Goal: Task Accomplishment & Management: Manage account settings

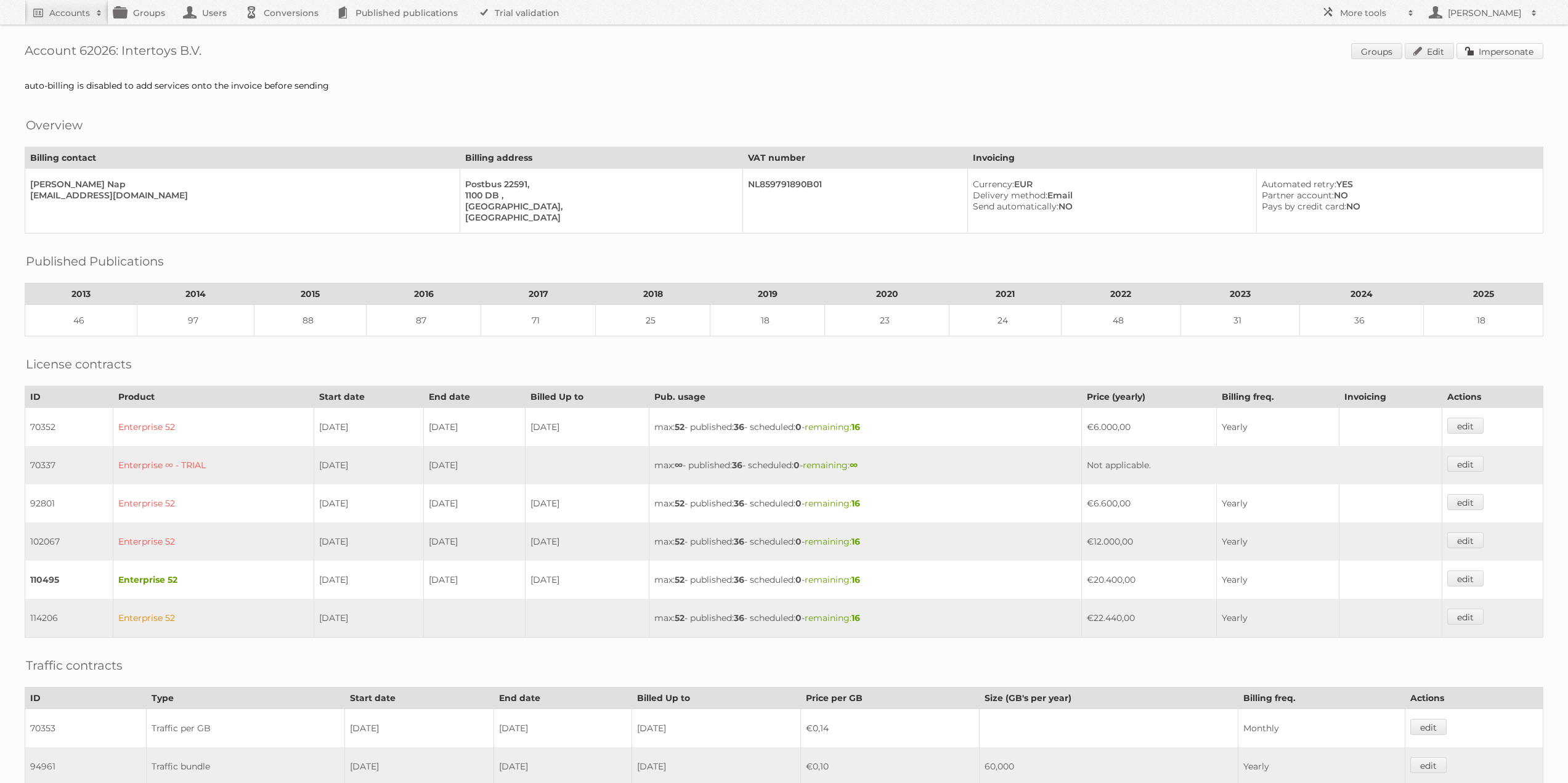
click at [1515, 55] on link "Impersonate" at bounding box center [1500, 51] width 87 height 16
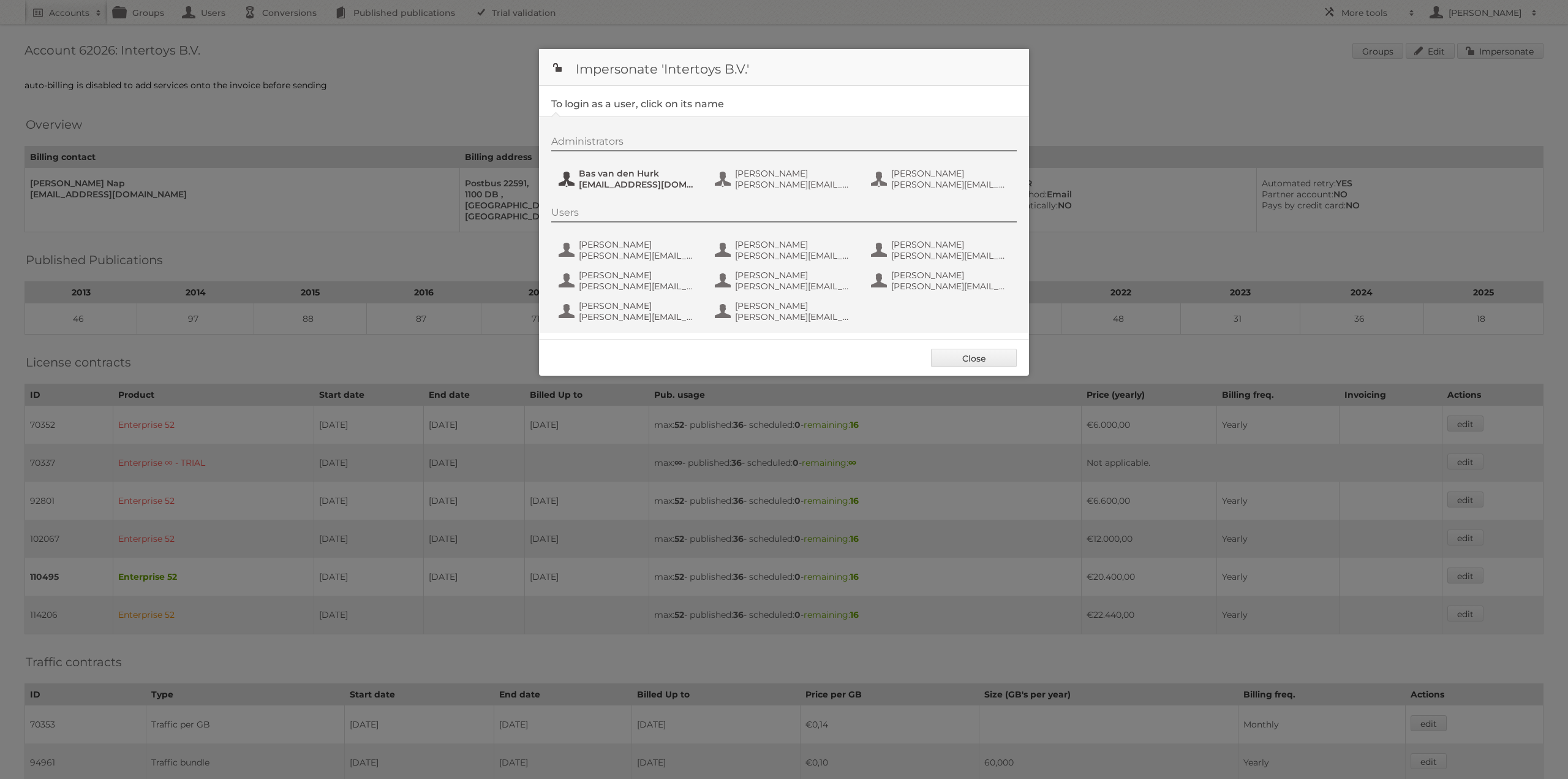
click at [678, 180] on span "[EMAIL_ADDRESS][DOMAIN_NAME]" at bounding box center [638, 185] width 119 height 11
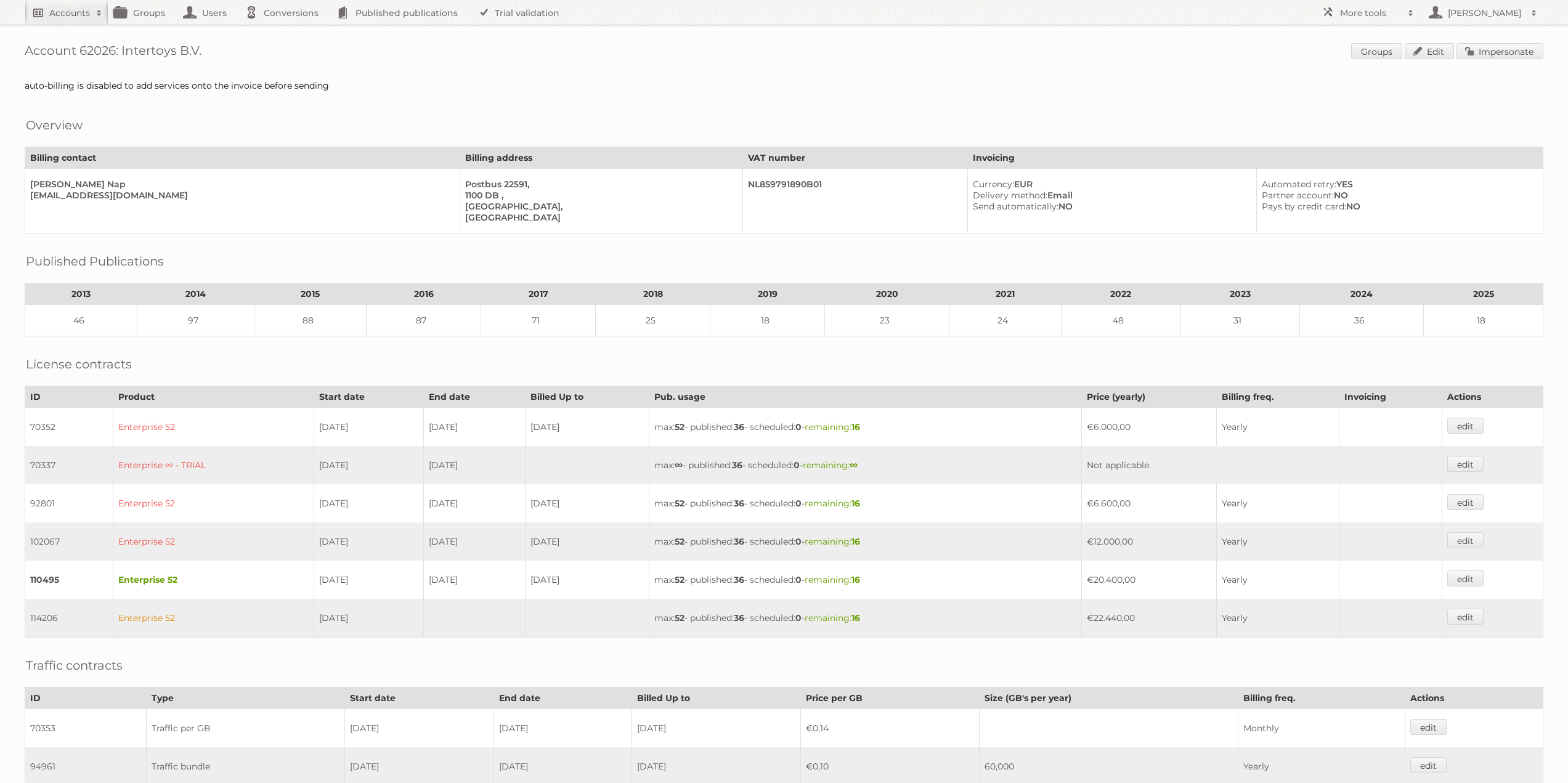
click at [80, 8] on h2 "Accounts" at bounding box center [70, 13] width 40 height 13
type input"] "limbov"
click at [284, 31] on input "Search" at bounding box center [293, 40] width 18 height 18
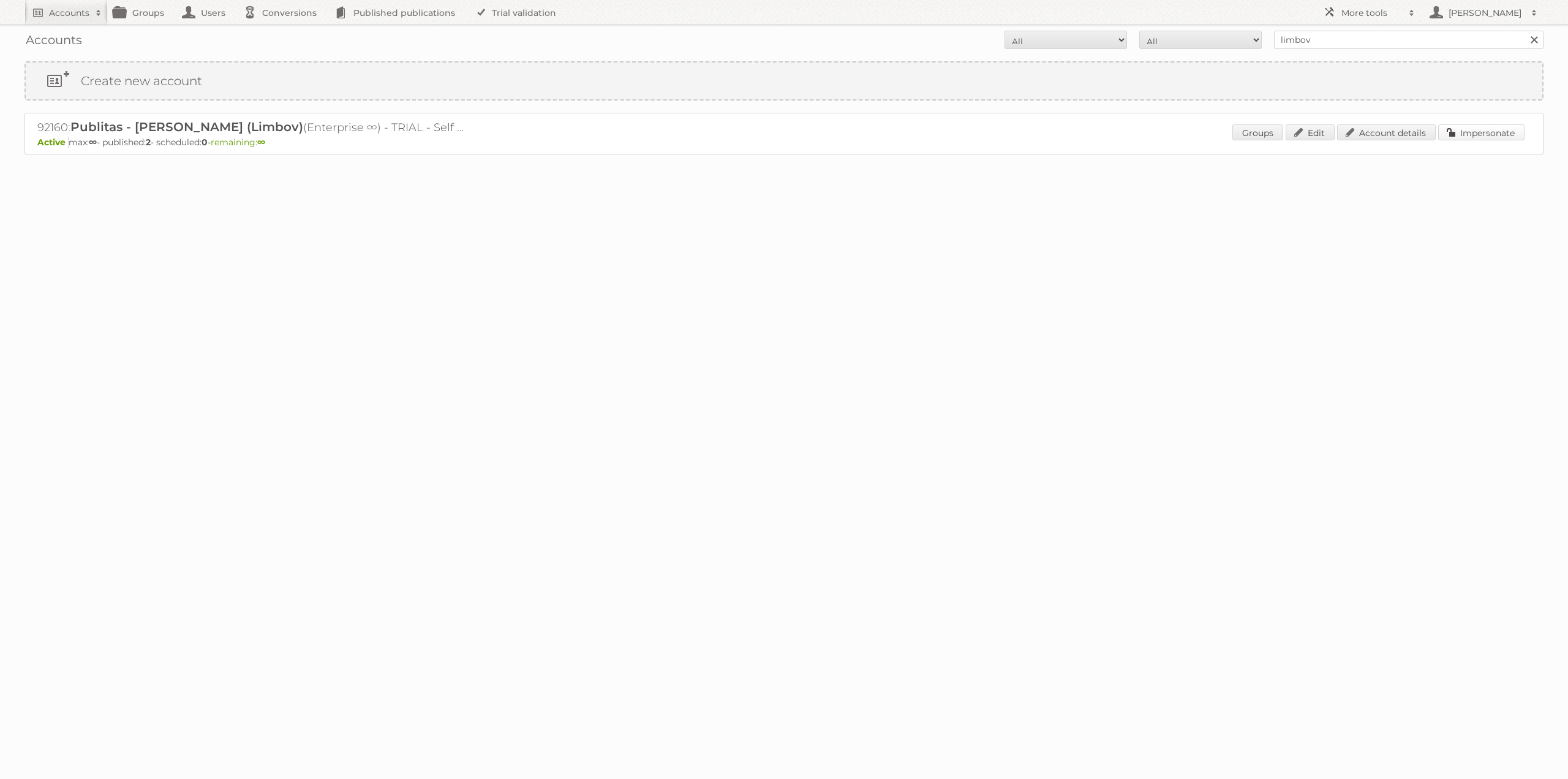
click at [1476, 130] on link "Impersonate" at bounding box center [1481, 132] width 87 height 16
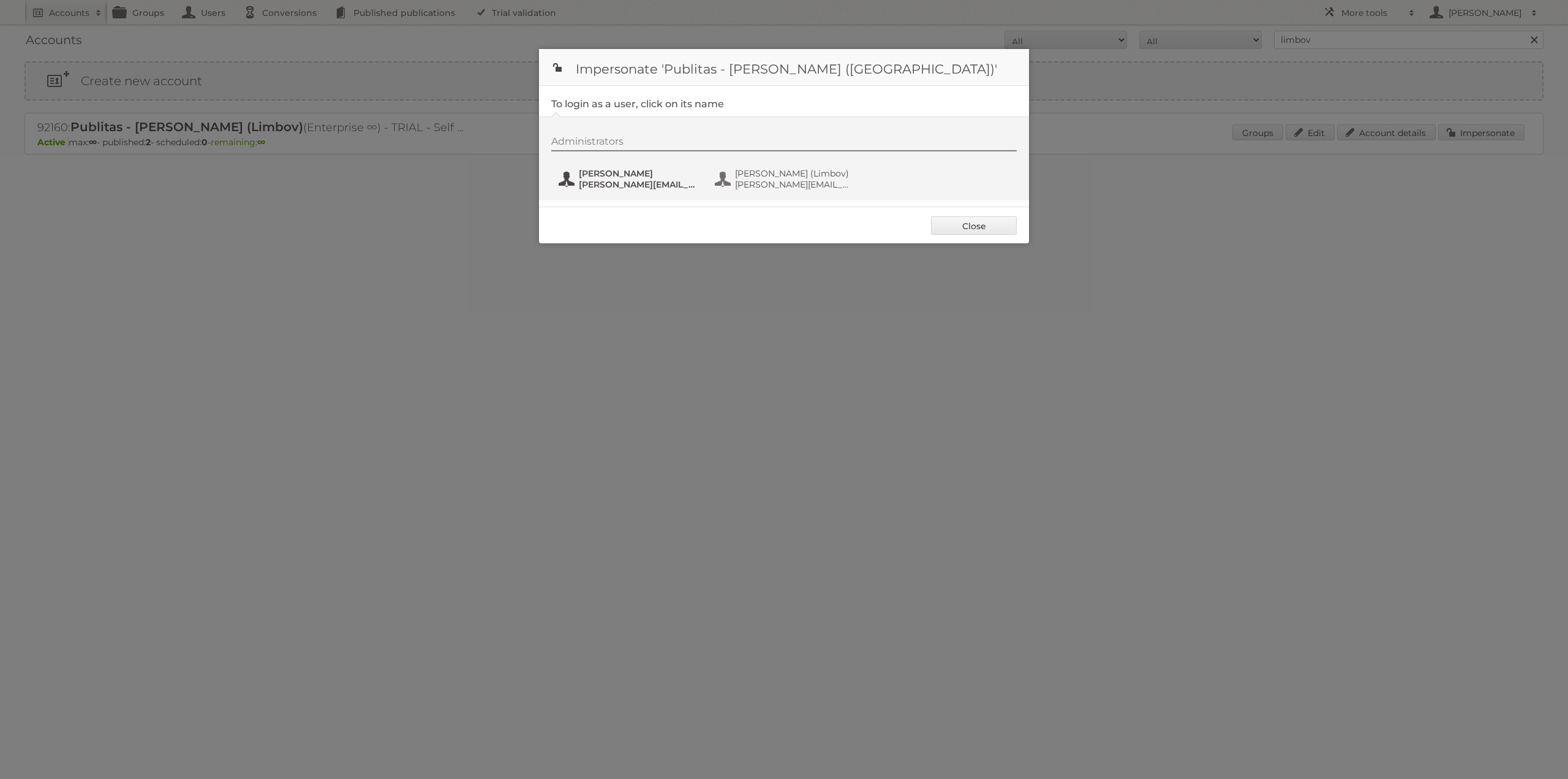
click at [571, 188] on button "Jacek Solon j.solon@publitas.com" at bounding box center [630, 178] width 144 height 24
